Goal: Task Accomplishment & Management: Manage account settings

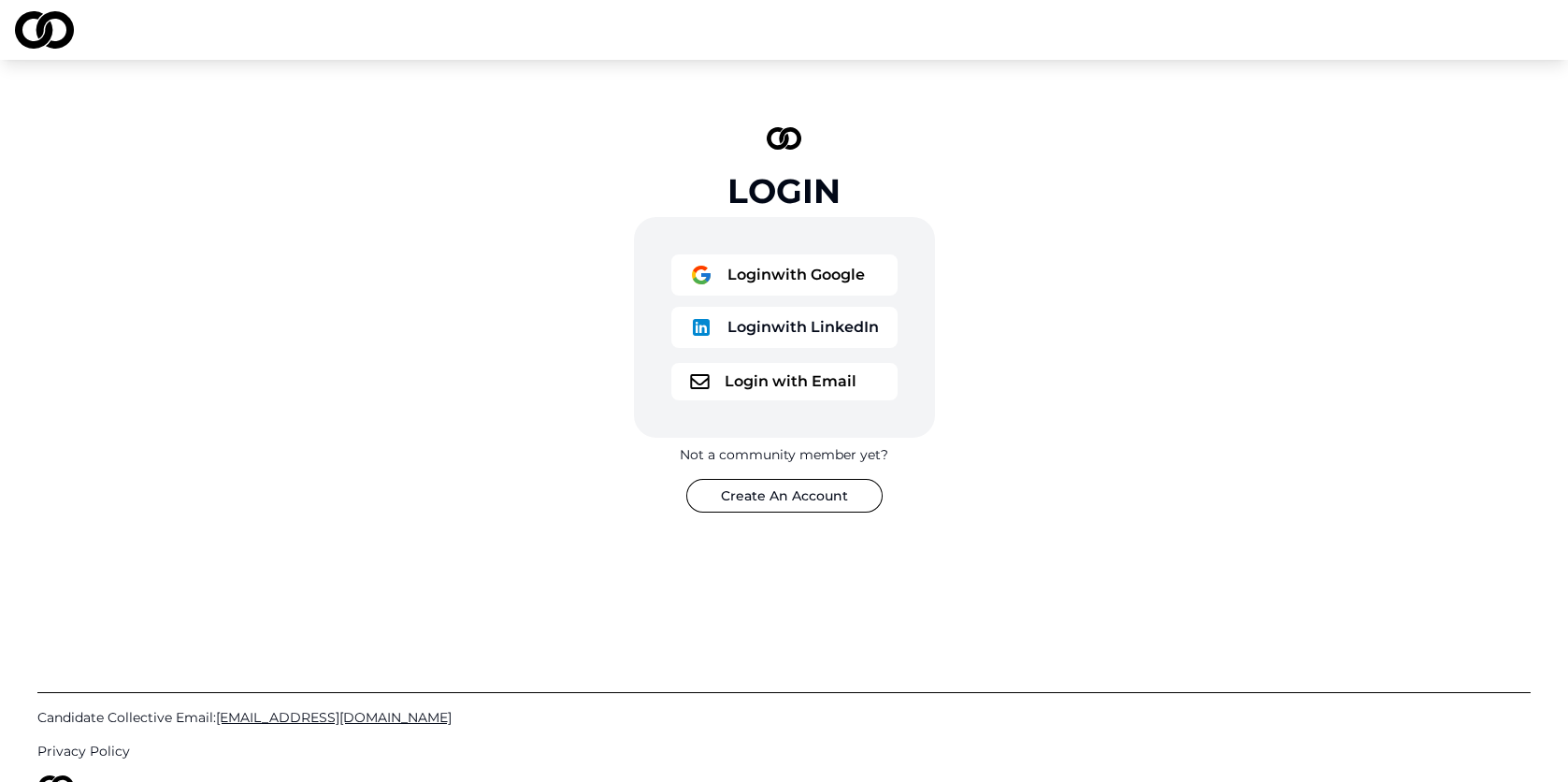
click at [858, 275] on button "Login with Google" at bounding box center [784, 274] width 226 height 41
click at [773, 379] on button "Login with Email" at bounding box center [784, 382] width 226 height 38
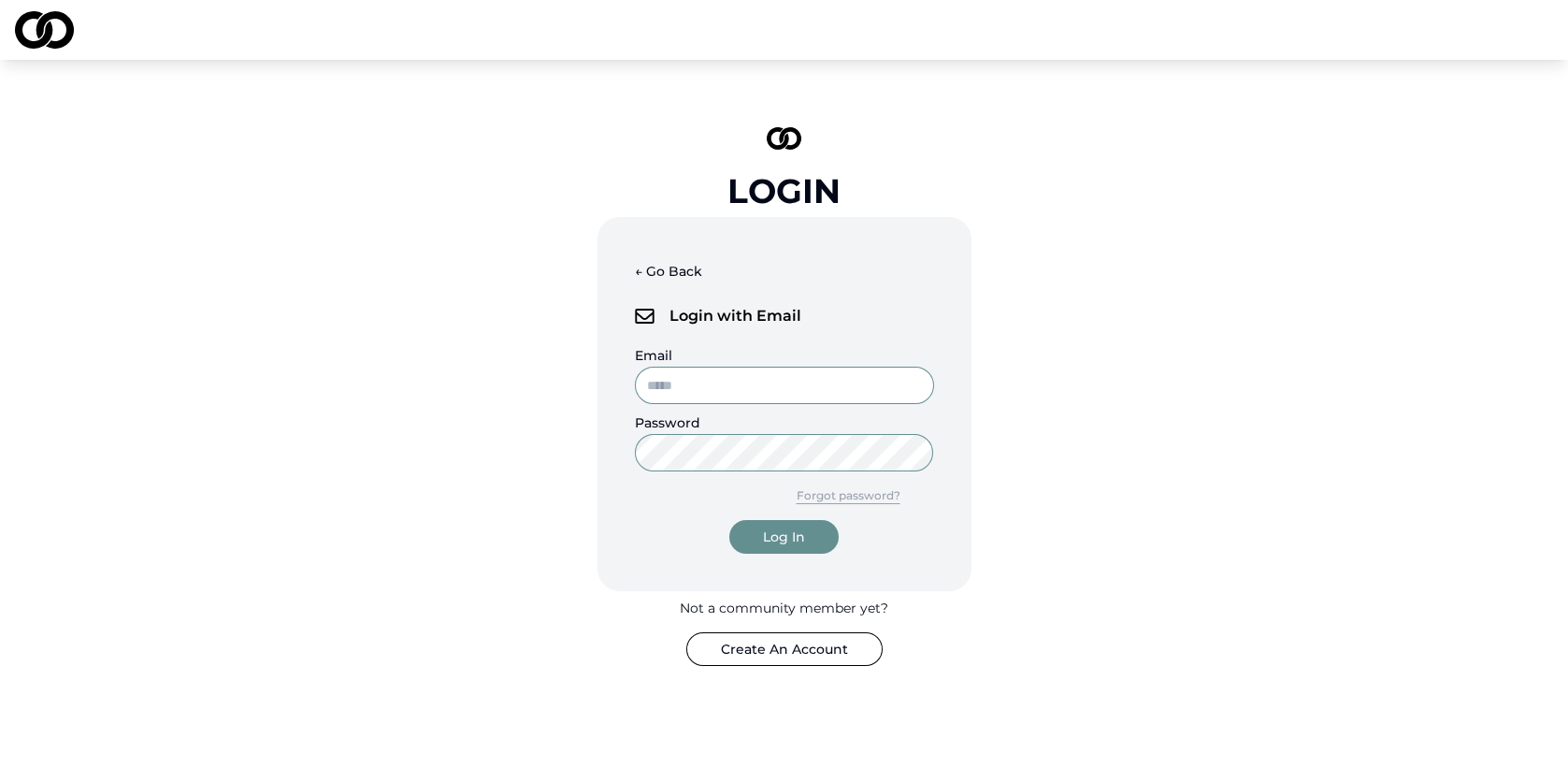
click at [799, 384] on input "Email" at bounding box center [784, 385] width 300 height 38
type input "**********"
click at [776, 546] on button "Log In" at bounding box center [784, 537] width 109 height 34
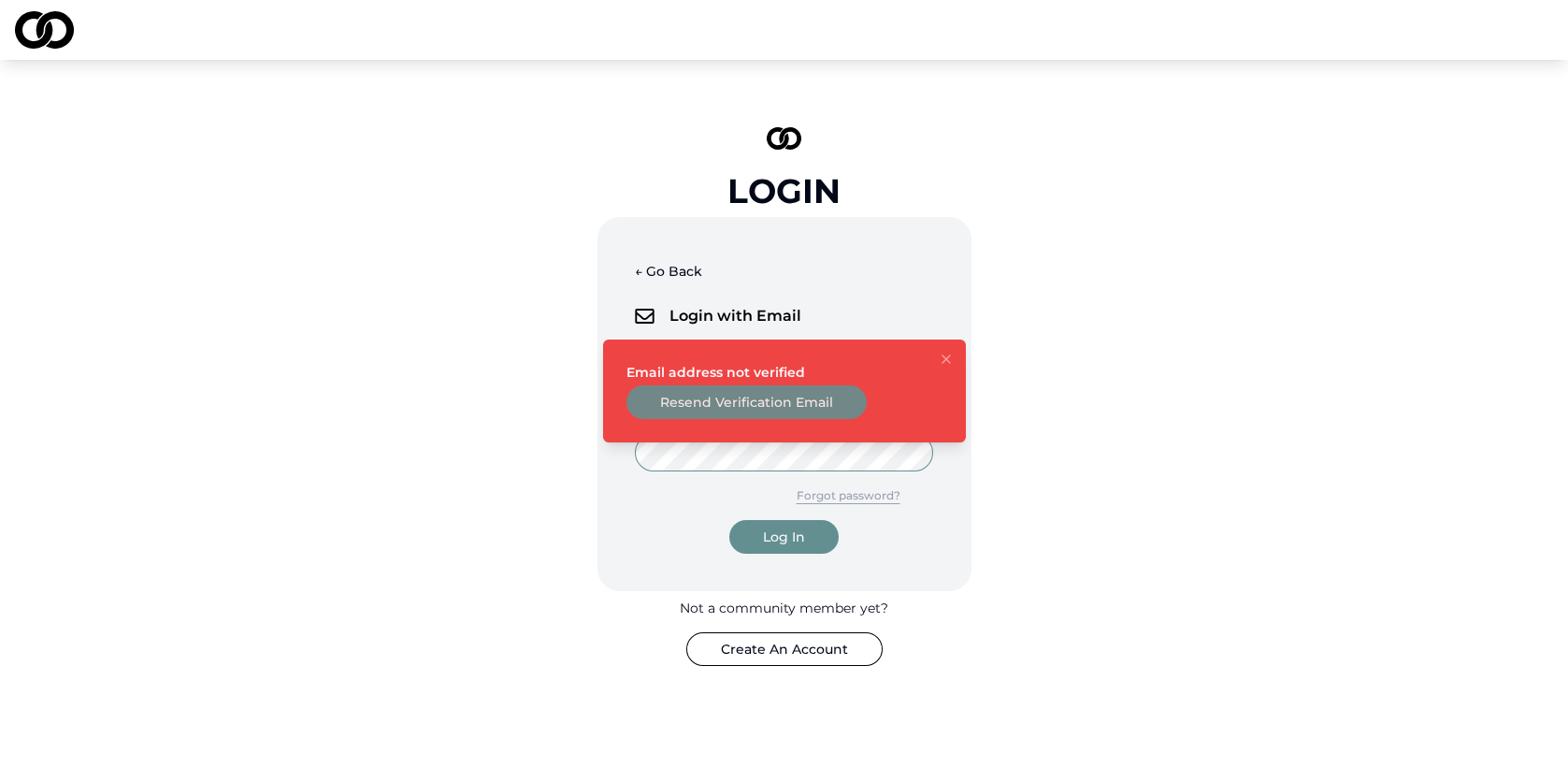
click at [802, 405] on button "Resend Verification Email" at bounding box center [747, 402] width 240 height 34
